Goal: Task Accomplishment & Management: Use online tool/utility

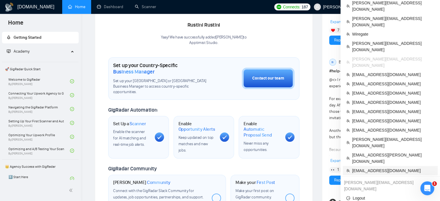
scroll to position [127, 0]
click at [362, 167] on span "[EMAIL_ADDRESS][DOMAIN_NAME]" at bounding box center [393, 170] width 82 height 6
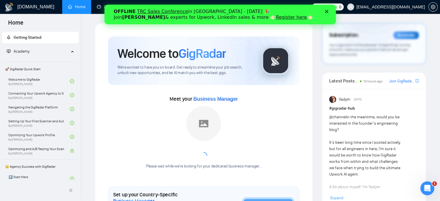
click at [328, 10] on div "Закрити" at bounding box center [327, 11] width 6 height 3
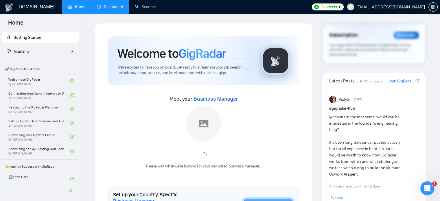
click at [112, 8] on link "Dashboard" at bounding box center [110, 6] width 26 height 5
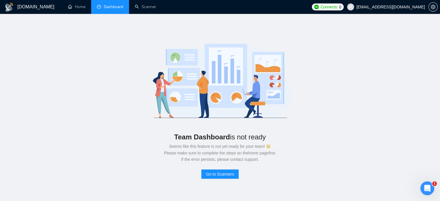
click at [381, 7] on span "[EMAIL_ADDRESS][DOMAIN_NAME]" at bounding box center [390, 7] width 69 height 0
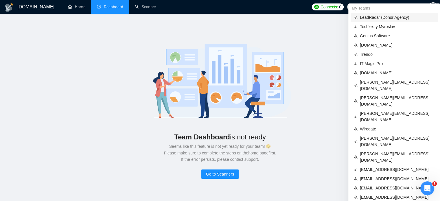
click at [375, 16] on span "LeadRadar (Donor Agency)" at bounding box center [397, 17] width 74 height 6
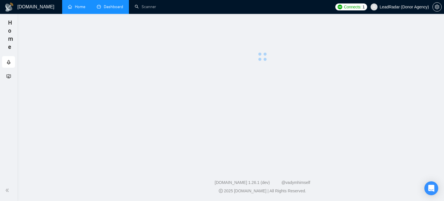
click at [112, 5] on link "Dashboard" at bounding box center [110, 6] width 26 height 5
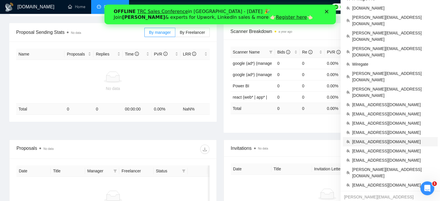
scroll to position [79, 0]
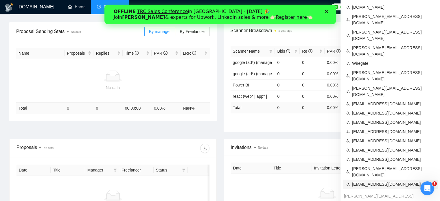
click at [369, 181] on span "[EMAIL_ADDRESS][DOMAIN_NAME]" at bounding box center [393, 184] width 82 height 6
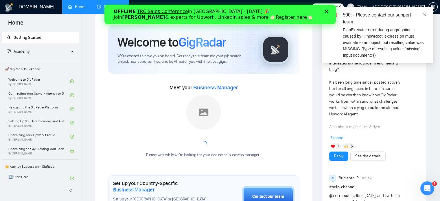
scroll to position [9, 0]
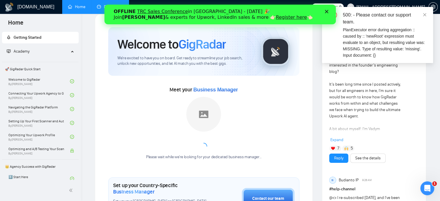
click at [327, 10] on polygon "Закрити" at bounding box center [325, 11] width 3 height 3
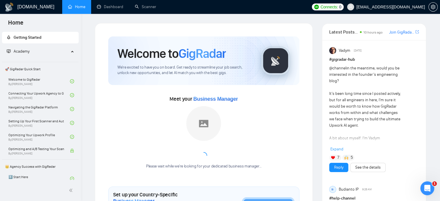
click at [390, 11] on span "[EMAIL_ADDRESS][DOMAIN_NAME]" at bounding box center [385, 7] width 85 height 18
click at [154, 7] on link "Scanner" at bounding box center [145, 6] width 21 height 5
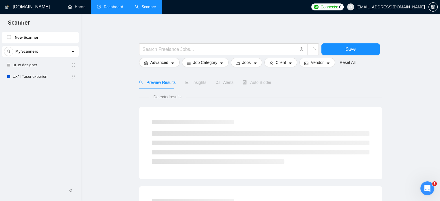
click at [118, 7] on link "Dashboard" at bounding box center [110, 6] width 26 height 5
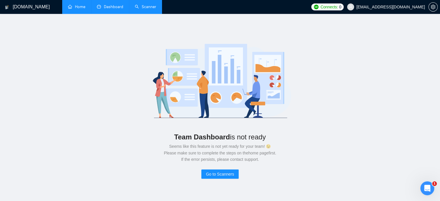
click at [79, 8] on link "Home" at bounding box center [76, 6] width 17 height 5
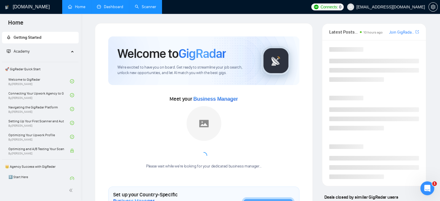
click at [152, 7] on link "Scanner" at bounding box center [145, 6] width 21 height 5
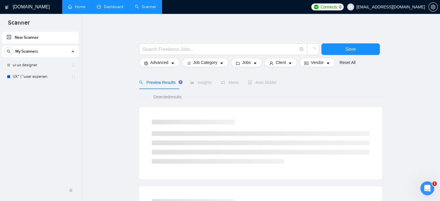
click at [107, 8] on link "Dashboard" at bounding box center [110, 6] width 26 height 5
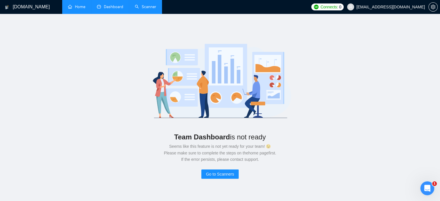
click at [71, 7] on link "Home" at bounding box center [76, 6] width 17 height 5
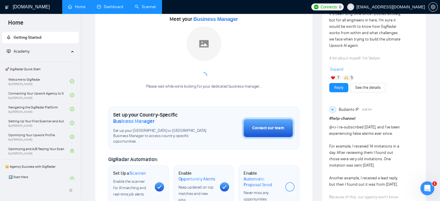
scroll to position [80, 0]
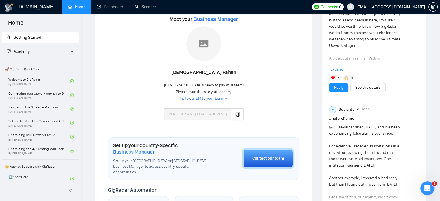
scroll to position [28, 0]
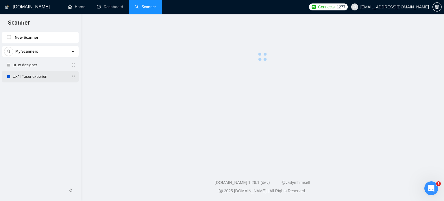
click at [24, 77] on link "UX* | "user experien" at bounding box center [40, 77] width 55 height 12
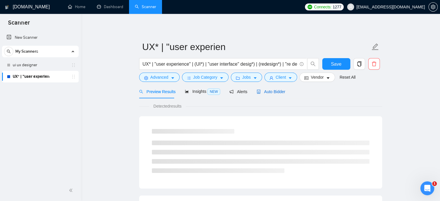
click at [272, 92] on span "Auto Bidder" at bounding box center [270, 91] width 29 height 5
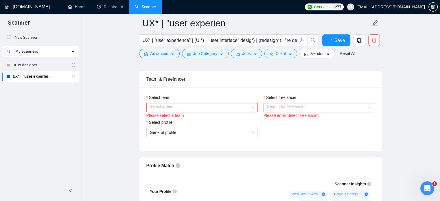
scroll to position [311, 0]
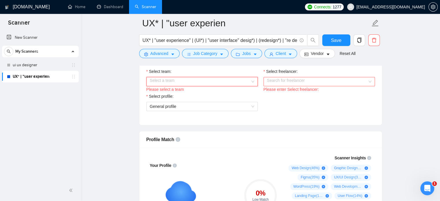
click at [232, 81] on input "Select team:" at bounding box center [200, 81] width 100 height 9
click at [219, 95] on div "Pixel Vortex" at bounding box center [201, 92] width 104 height 6
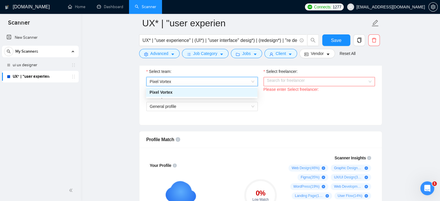
click at [289, 78] on input "Select freelancer:" at bounding box center [317, 81] width 100 height 9
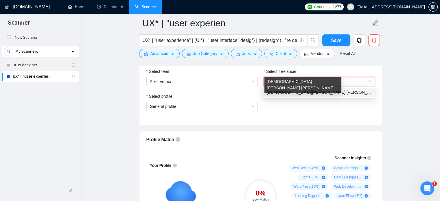
click at [288, 93] on span "[DEMOGRAPHIC_DATA][PERSON_NAME] [PERSON_NAME]" at bounding box center [322, 92] width 113 height 5
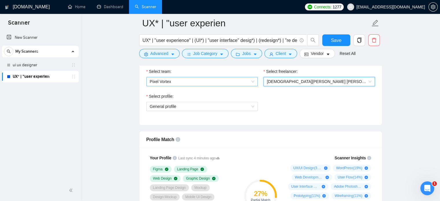
click at [230, 80] on span "Pixel Vortex" at bounding box center [202, 81] width 104 height 9
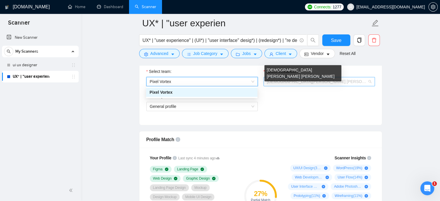
click at [285, 81] on span "[DEMOGRAPHIC_DATA][PERSON_NAME] [PERSON_NAME]" at bounding box center [323, 81] width 113 height 5
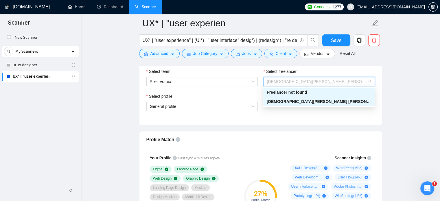
click at [288, 77] on span "[DEMOGRAPHIC_DATA][PERSON_NAME] [PERSON_NAME]" at bounding box center [319, 81] width 104 height 9
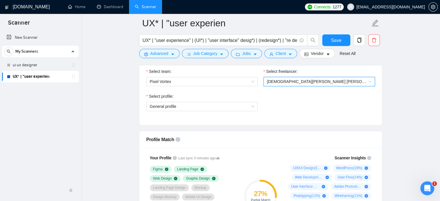
click at [375, 10] on span "[EMAIL_ADDRESS][DOMAIN_NAME]" at bounding box center [385, 7] width 85 height 18
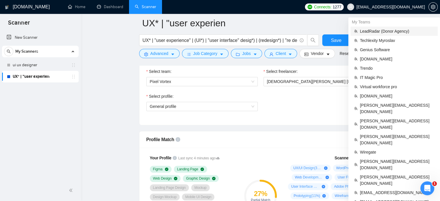
click at [369, 31] on span "LeadRadar (Donor Agency)" at bounding box center [397, 31] width 74 height 6
